Goal: Check status: Check status

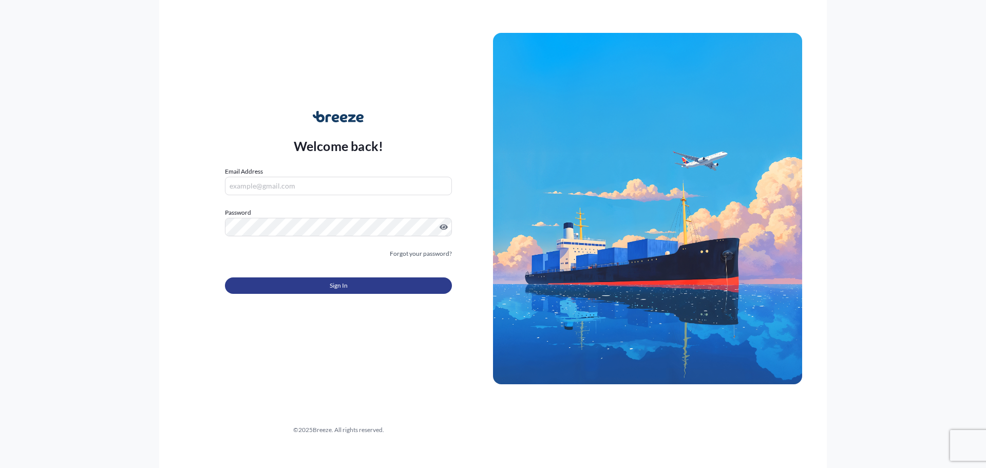
type input "[PERSON_NAME][EMAIL_ADDRESS][DOMAIN_NAME]"
click at [355, 285] on button "Sign In" at bounding box center [338, 285] width 227 height 16
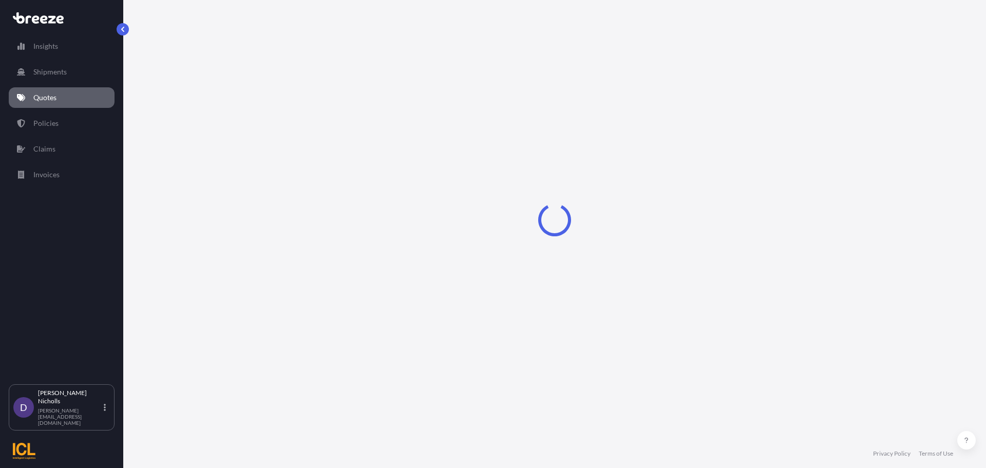
select select "Sea"
select select "1"
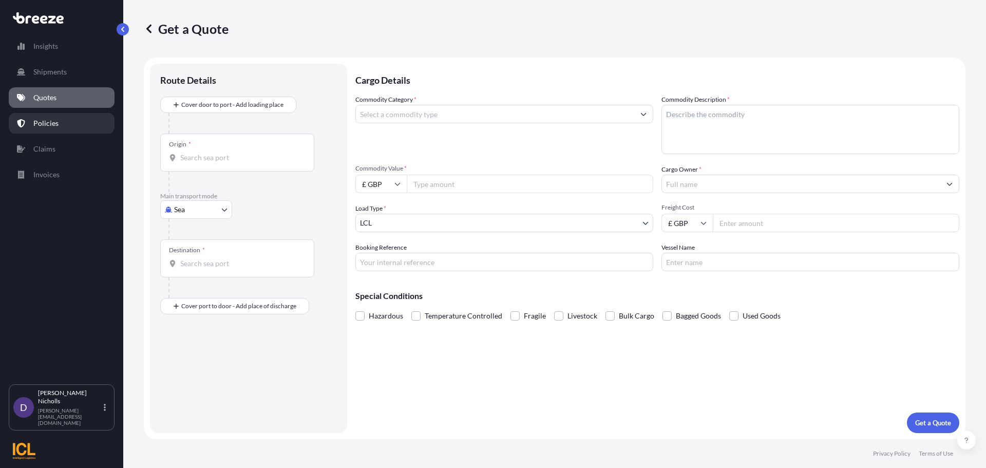
click at [44, 121] on p "Policies" at bounding box center [45, 123] width 25 height 10
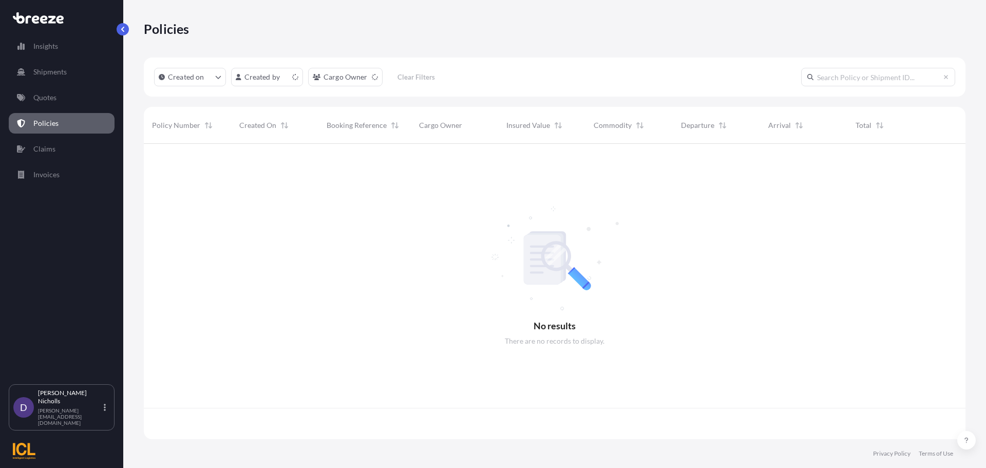
scroll to position [293, 814]
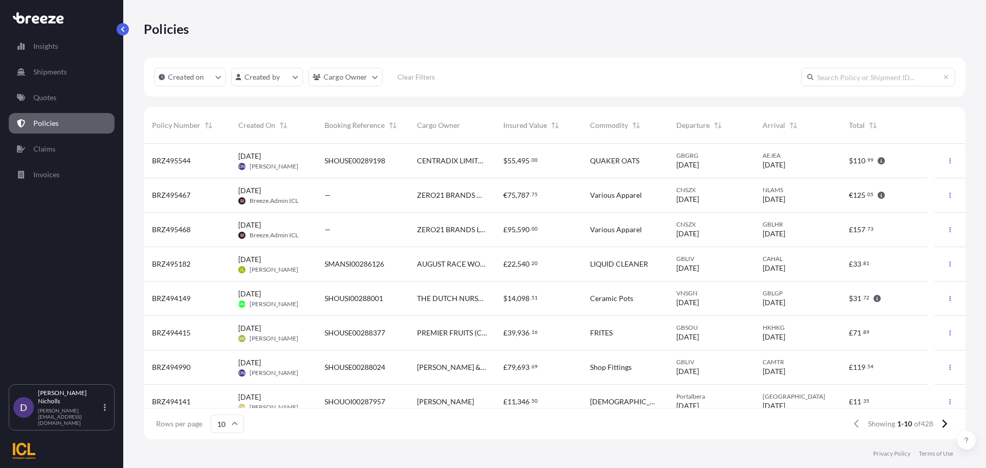
click at [838, 77] on input "text" at bounding box center [878, 77] width 154 height 18
paste input "BRZ493985"
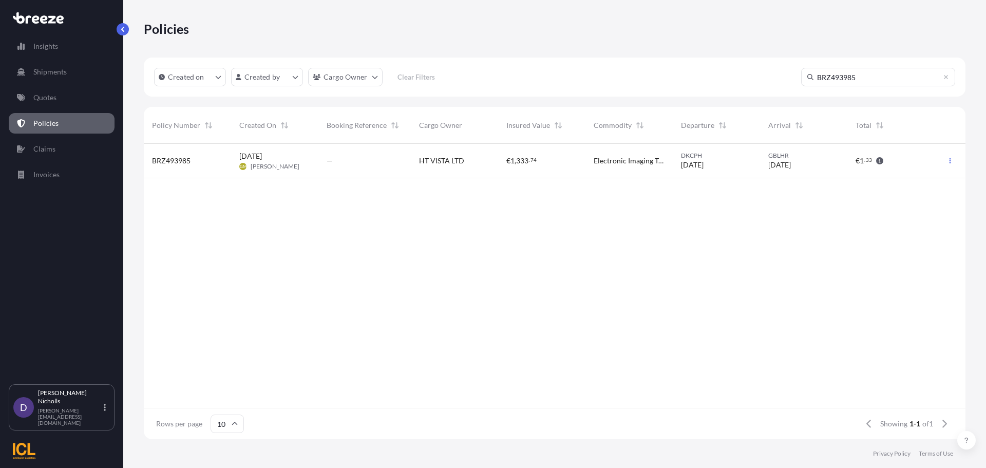
type input "BRZ493985"
click at [183, 160] on span "BRZ493985" at bounding box center [171, 161] width 39 height 10
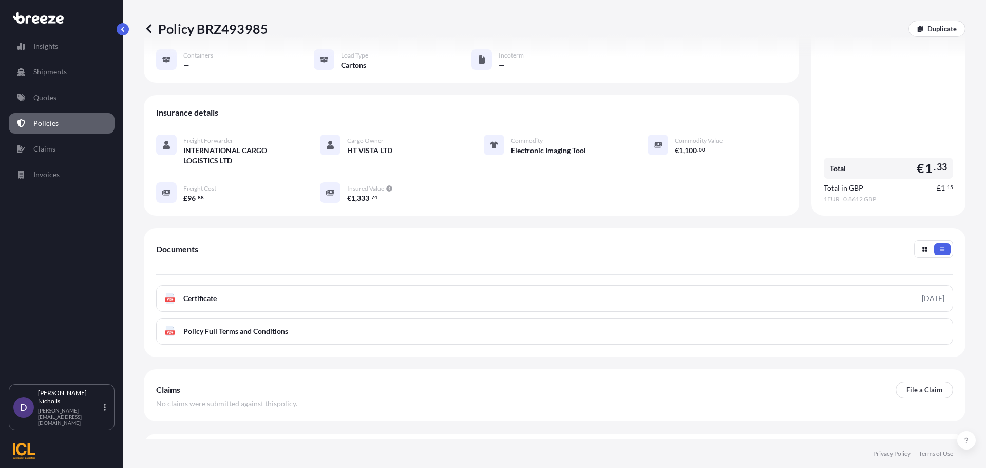
scroll to position [150, 0]
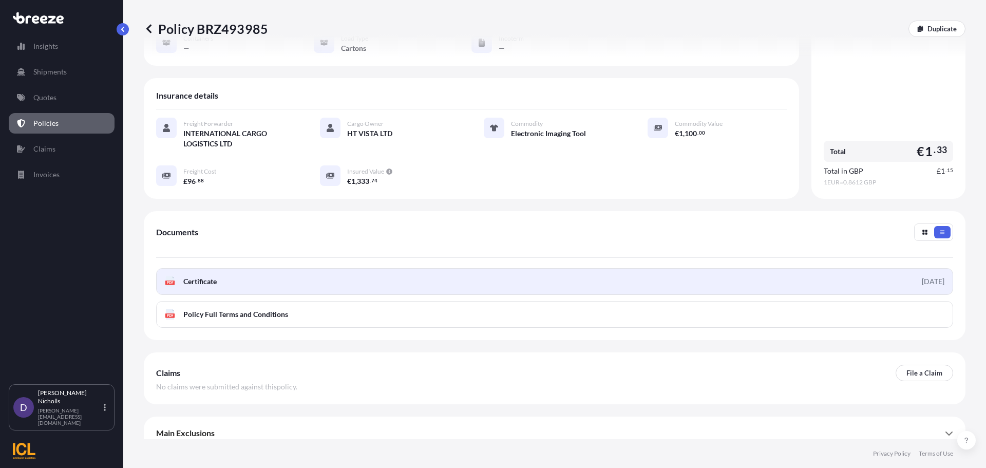
click at [197, 276] on span "Certificate" at bounding box center [199, 281] width 33 height 10
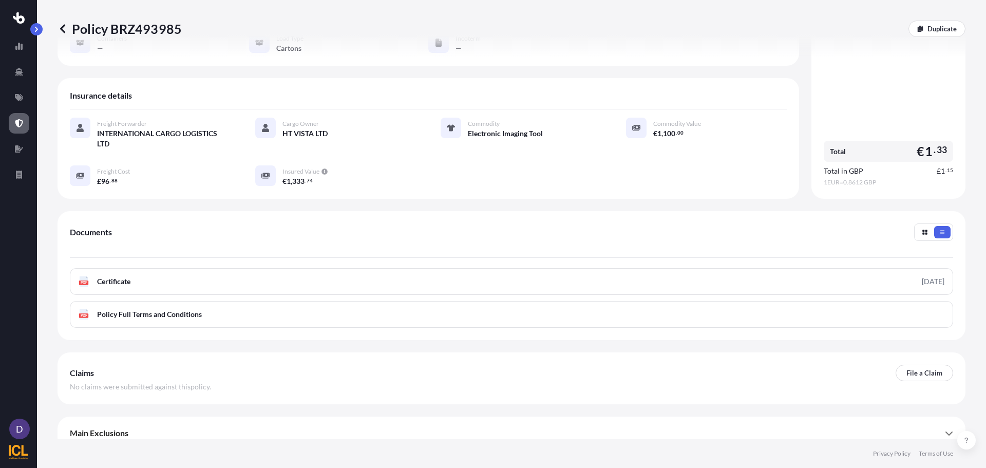
click at [60, 29] on icon at bounding box center [63, 29] width 10 height 10
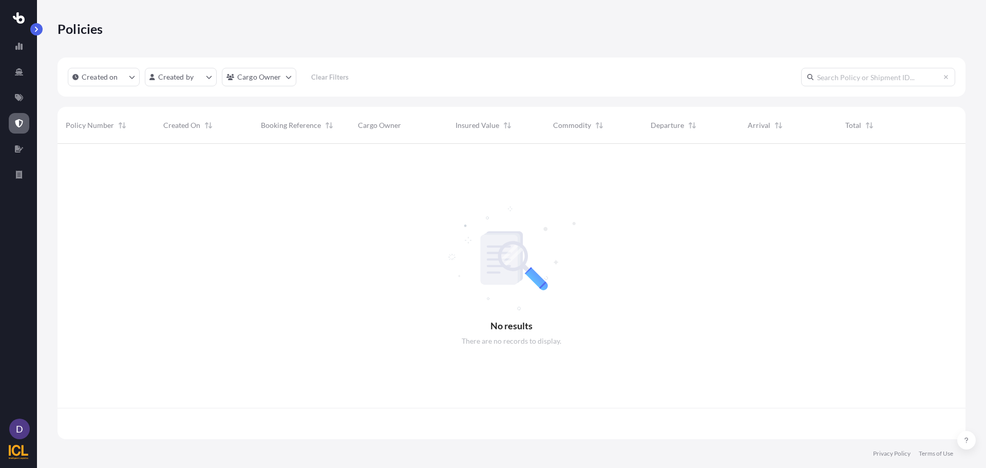
scroll to position [293, 900]
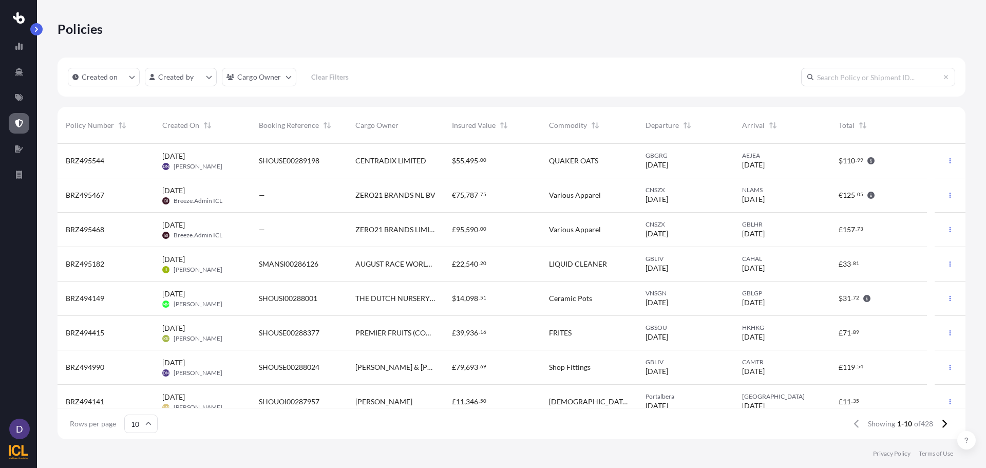
click at [819, 74] on input "text" at bounding box center [878, 77] width 154 height 18
paste input "BRZ493987"
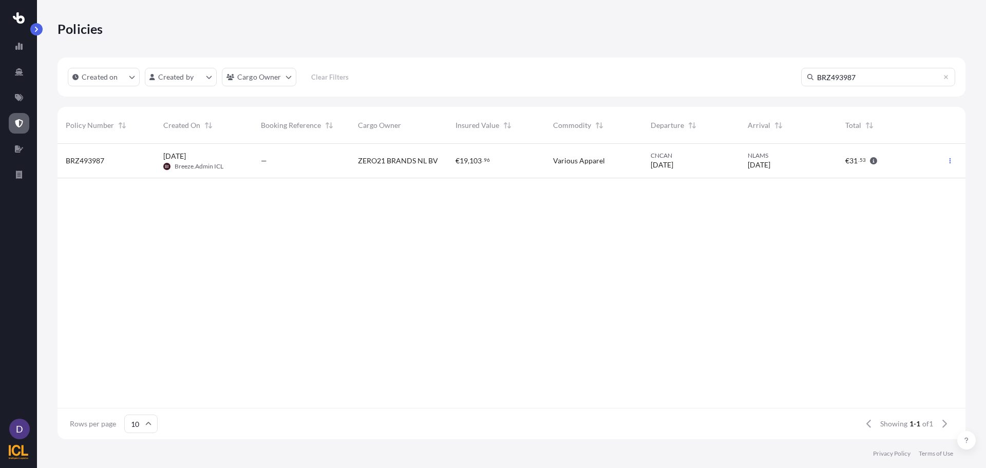
type input "BRZ493987"
click at [97, 163] on span "BRZ493987" at bounding box center [85, 161] width 39 height 10
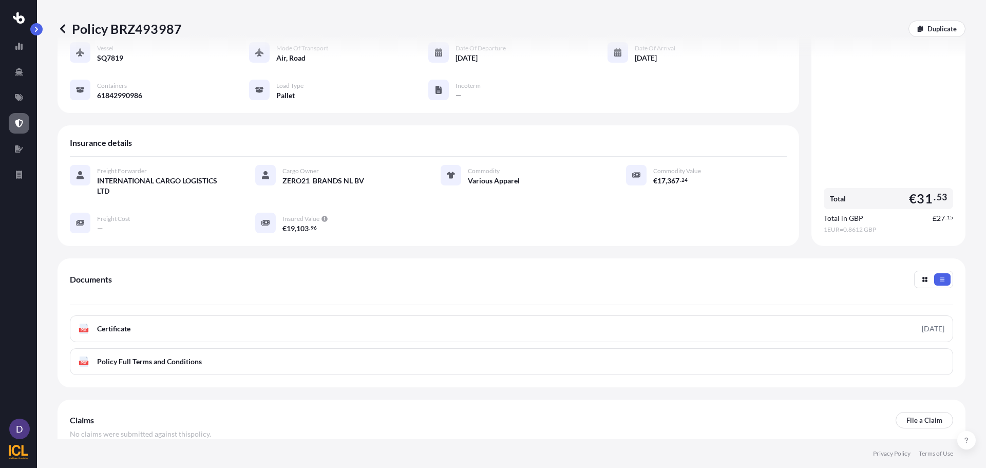
scroll to position [150, 0]
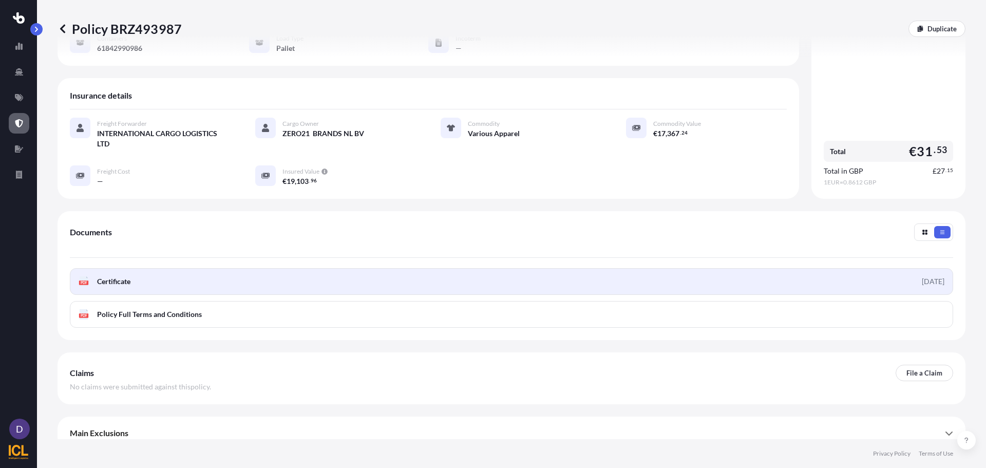
click at [136, 269] on link "PDF Certificate [DATE]" at bounding box center [511, 281] width 883 height 27
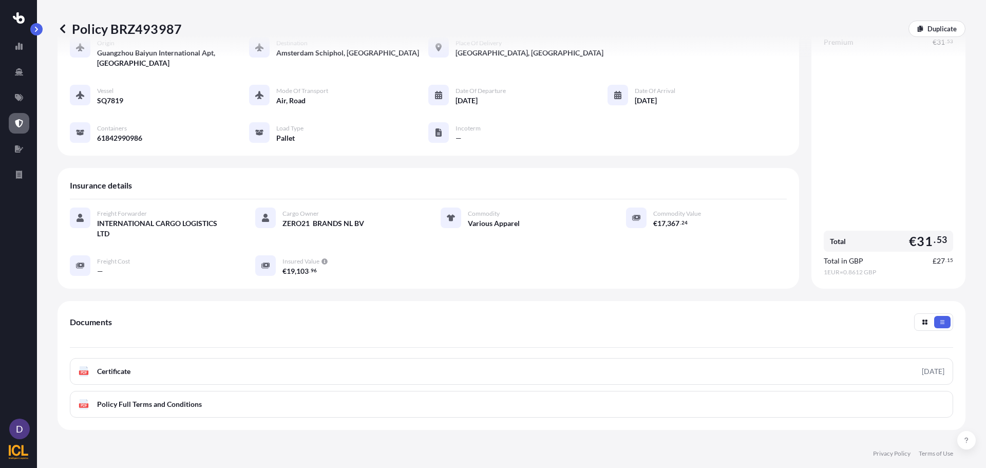
scroll to position [0, 0]
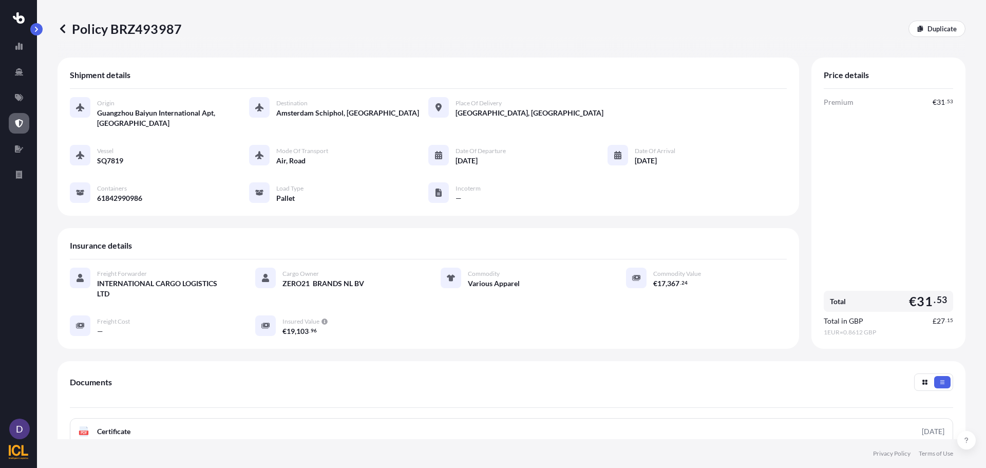
click at [63, 29] on icon at bounding box center [63, 29] width 10 height 10
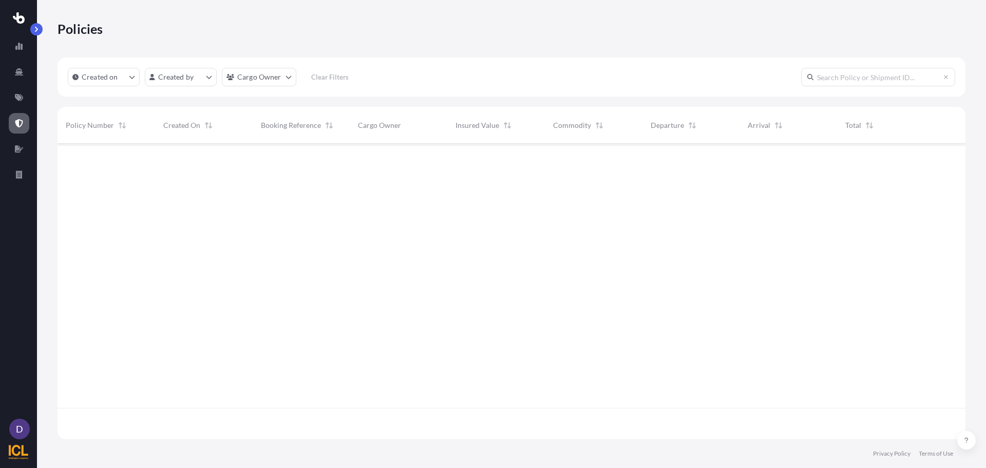
scroll to position [293, 900]
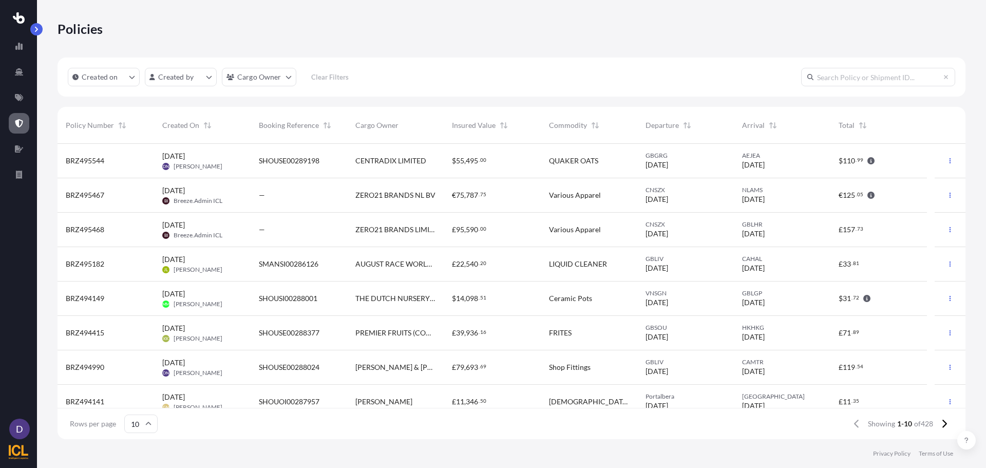
paste input "BRZ495467"
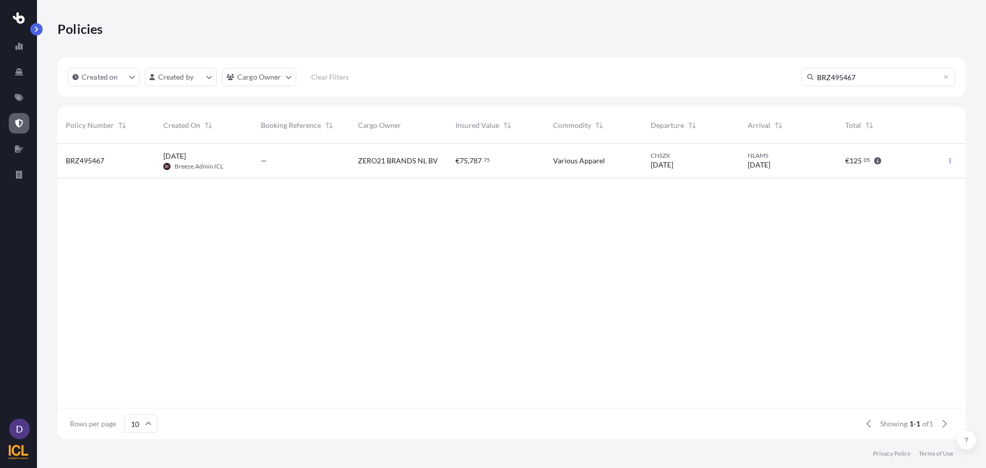
type input "BRZ495467"
click at [90, 159] on span "BRZ495467" at bounding box center [85, 161] width 39 height 10
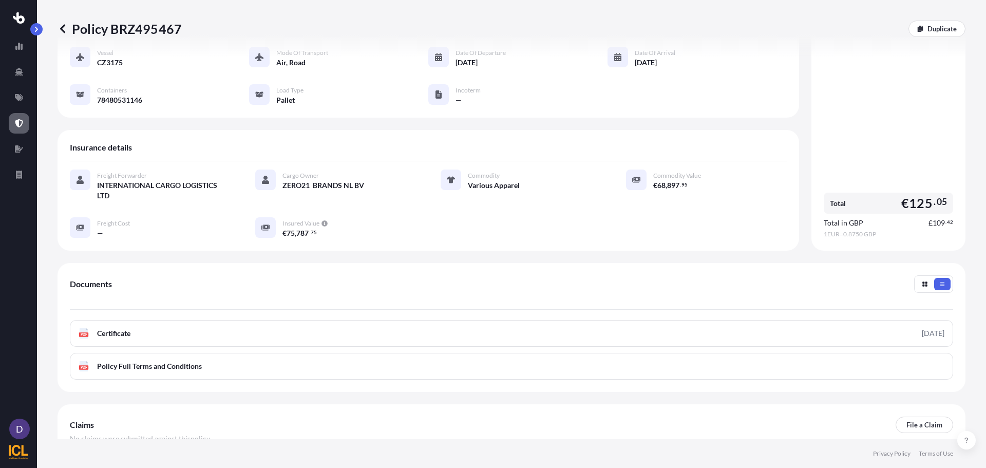
scroll to position [103, 0]
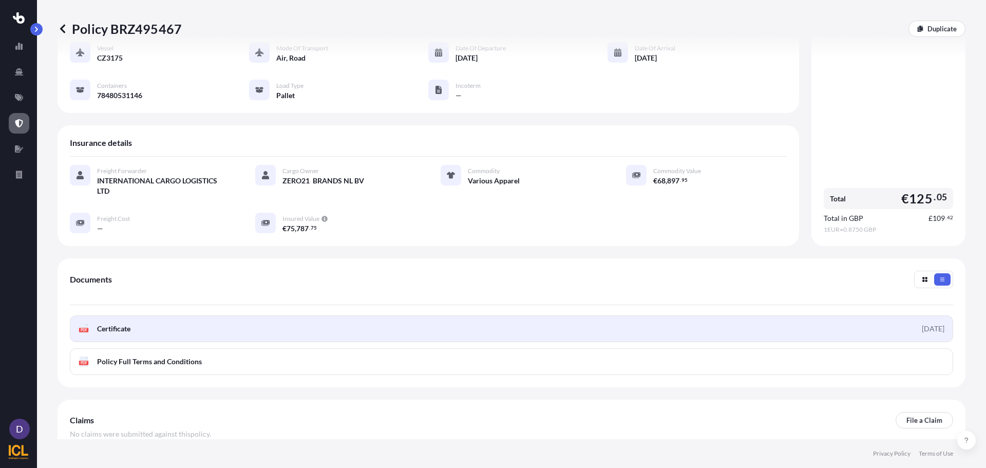
click at [291, 315] on link "PDF Certificate [DATE]" at bounding box center [511, 328] width 883 height 27
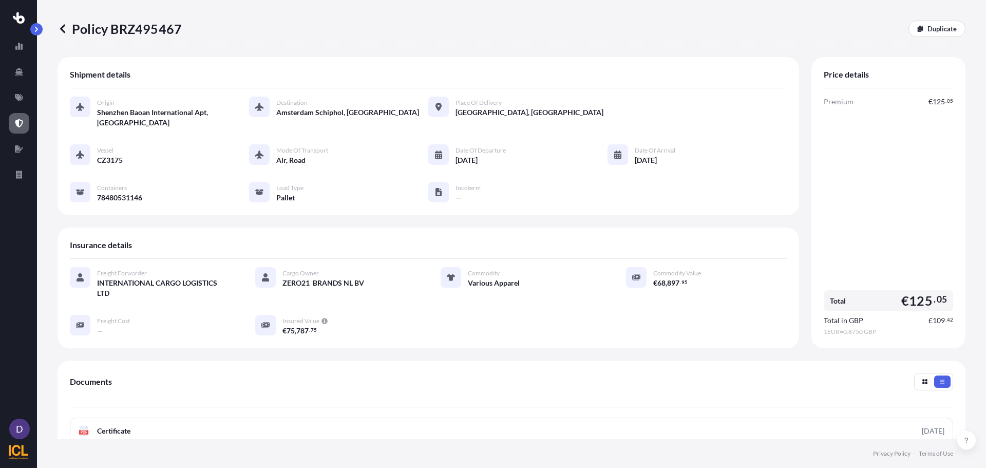
scroll to position [0, 0]
click at [63, 28] on icon at bounding box center [63, 29] width 10 height 10
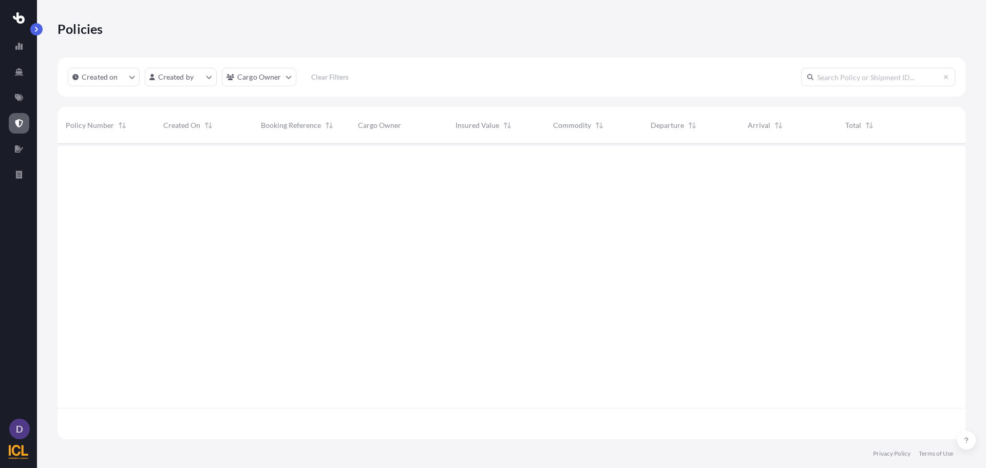
scroll to position [293, 900]
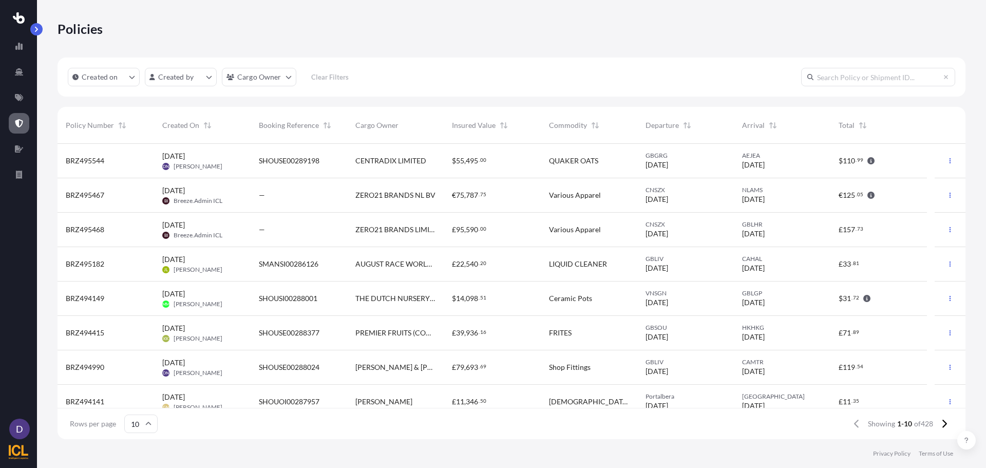
paste input "BRZ495468"
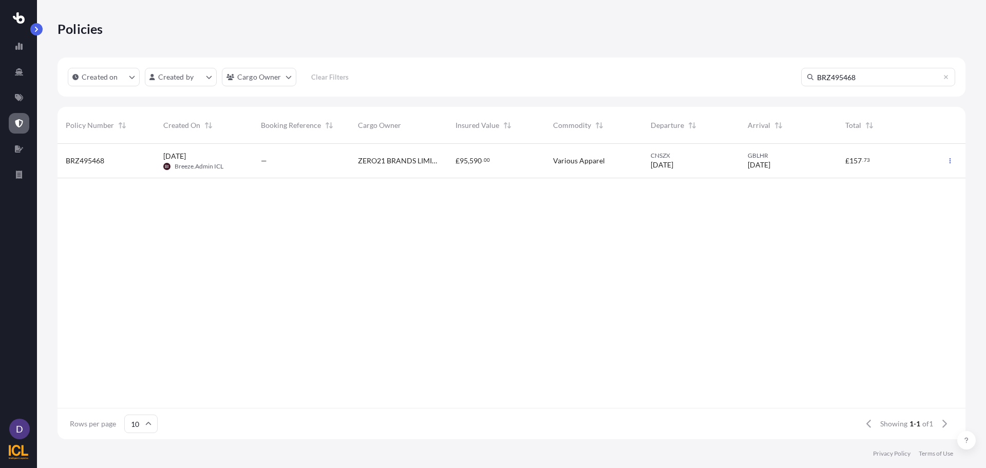
type input "BRZ495468"
click at [104, 159] on span "BRZ495468" at bounding box center [85, 161] width 39 height 10
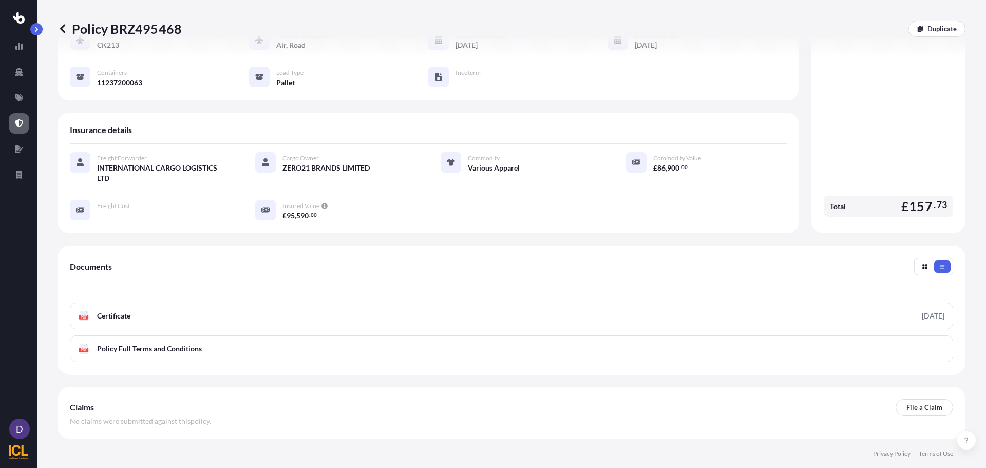
scroll to position [150, 0]
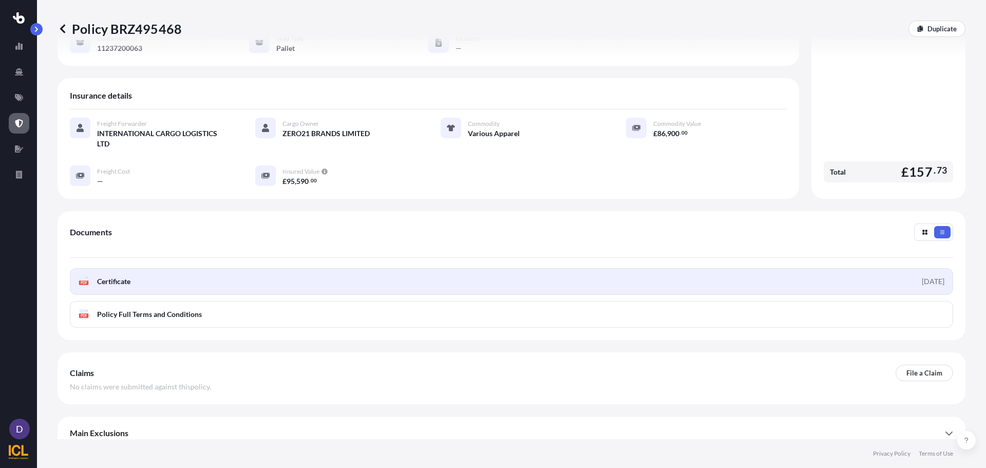
click at [134, 268] on link "PDF Certificate [DATE]" at bounding box center [511, 281] width 883 height 27
